Goal: Task Accomplishment & Management: Use online tool/utility

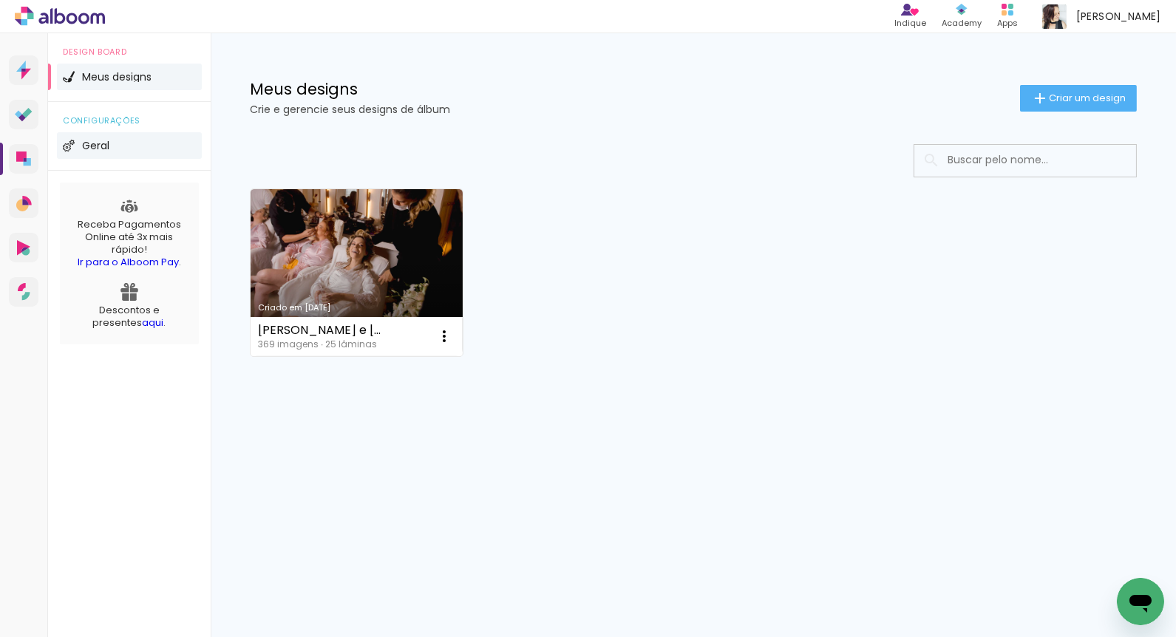
click at [121, 149] on li "Geral" at bounding box center [129, 145] width 145 height 27
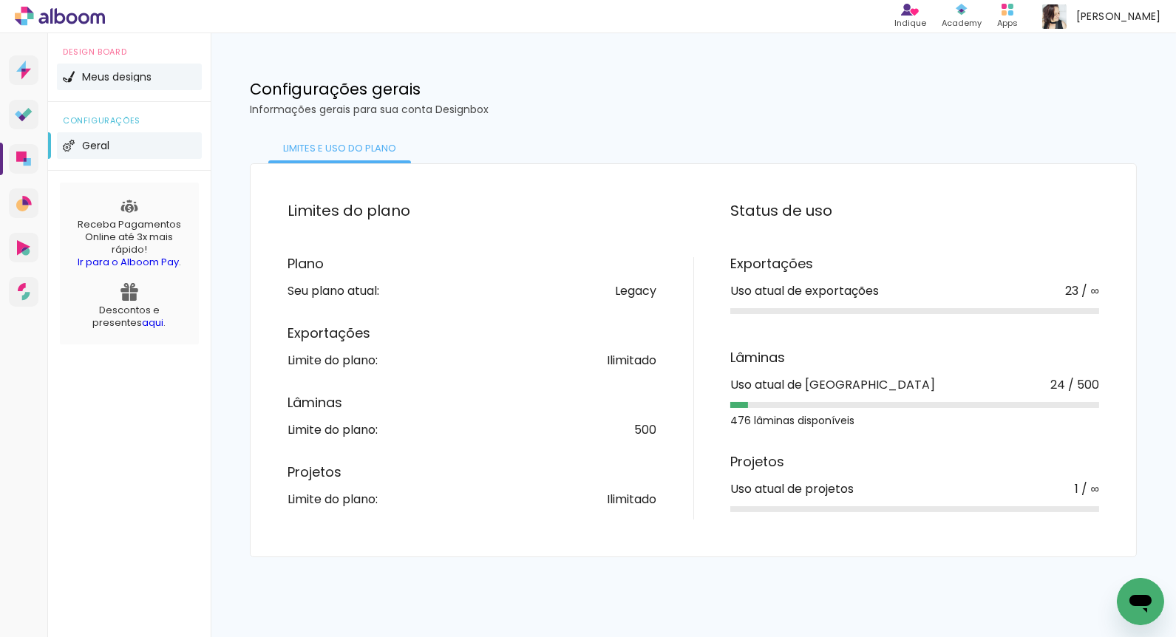
click at [102, 81] on span "Meus designs" at bounding box center [117, 77] width 70 height 10
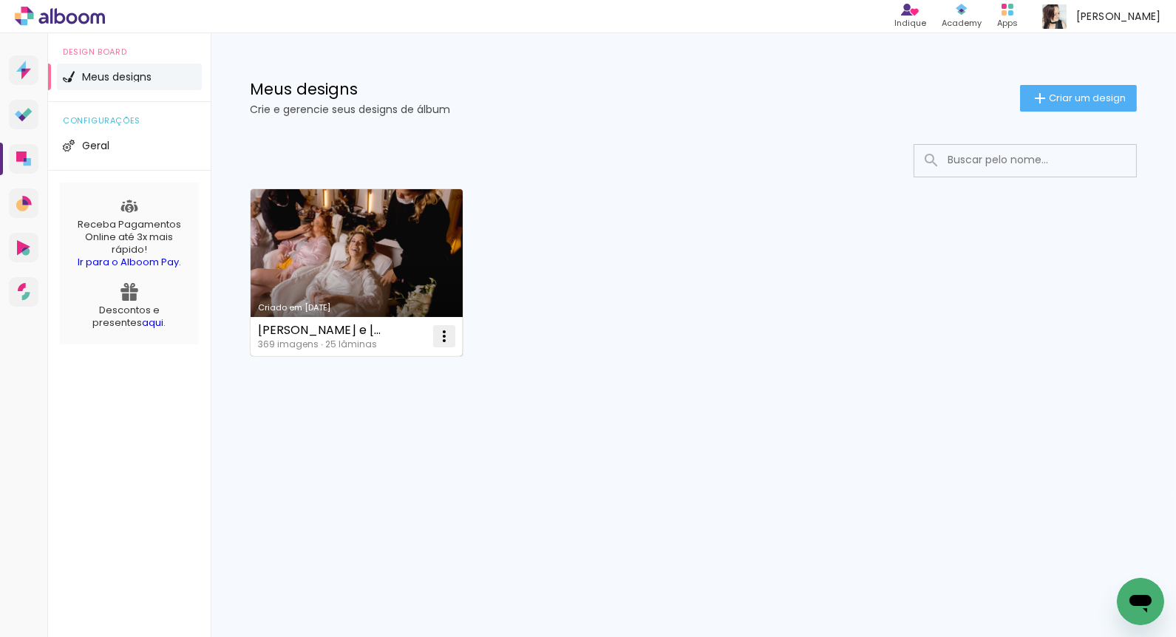
click at [441, 342] on iron-icon at bounding box center [445, 337] width 18 height 18
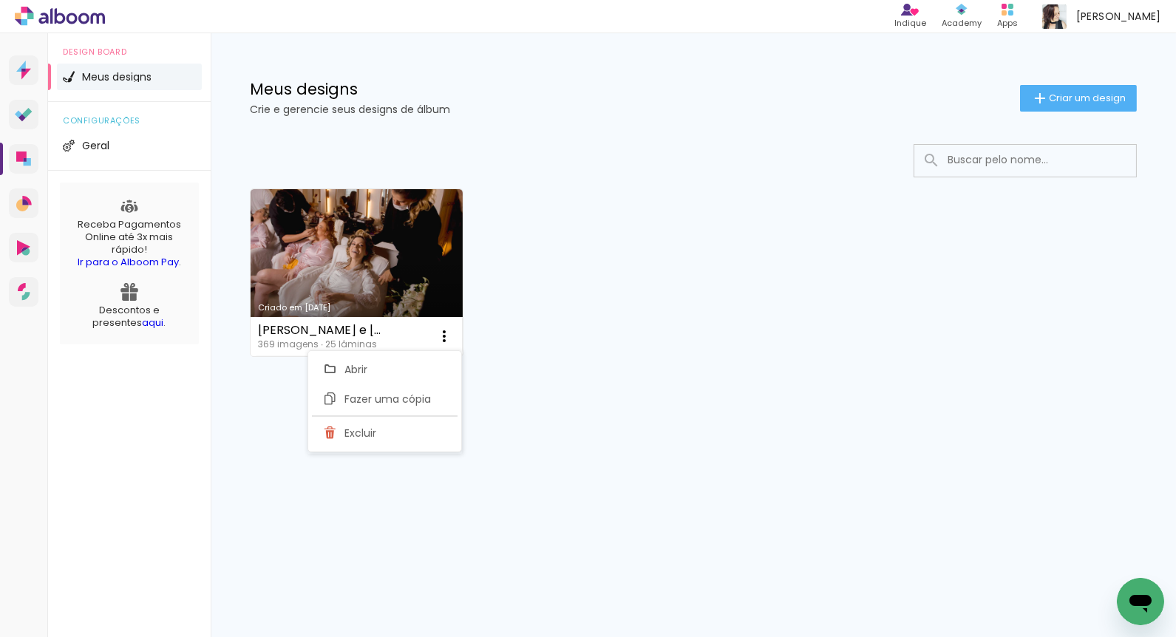
click at [588, 386] on div "Mais álbuns" at bounding box center [693, 373] width 887 height 35
click at [21, 117] on icon at bounding box center [21, 117] width 7 height 7
